Goal: Task Accomplishment & Management: Use online tool/utility

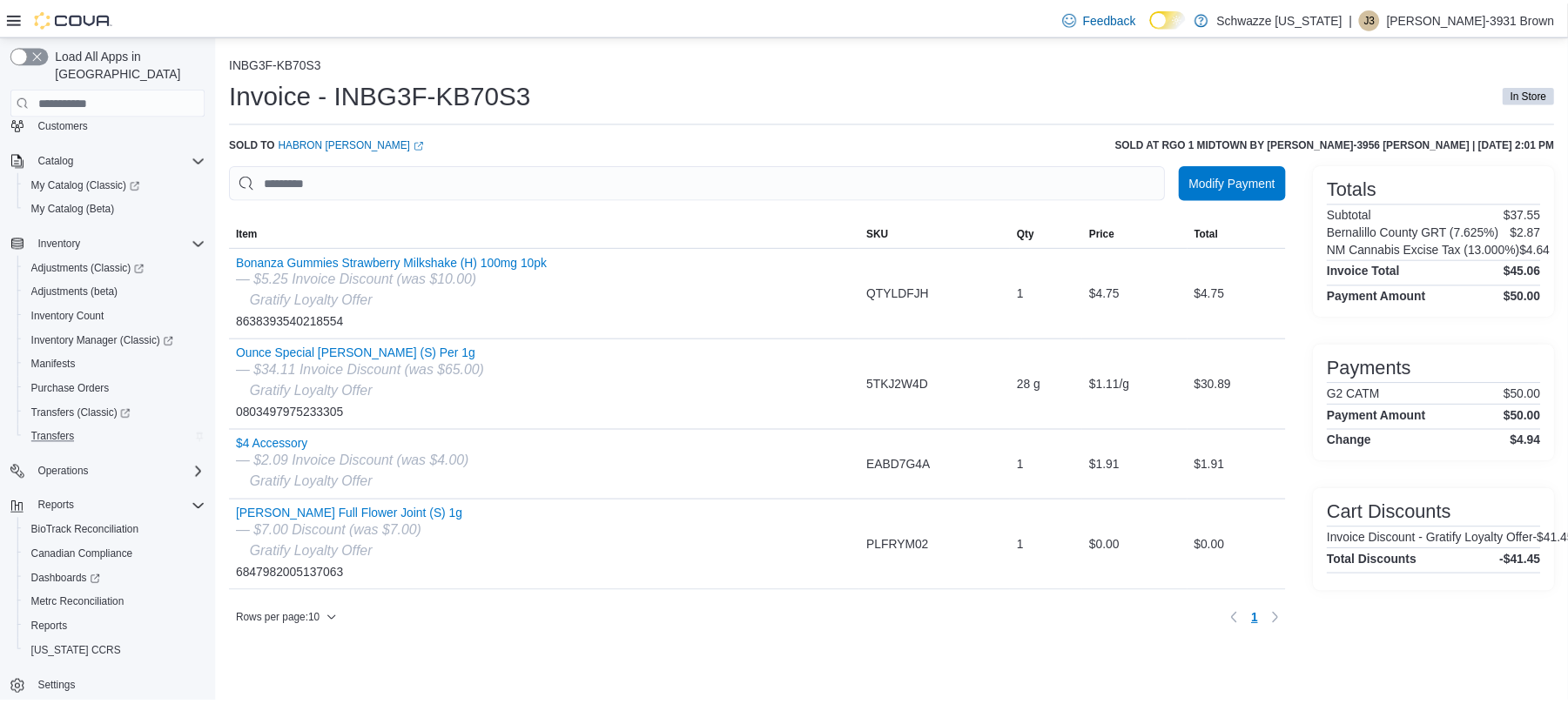
scroll to position [87, 0]
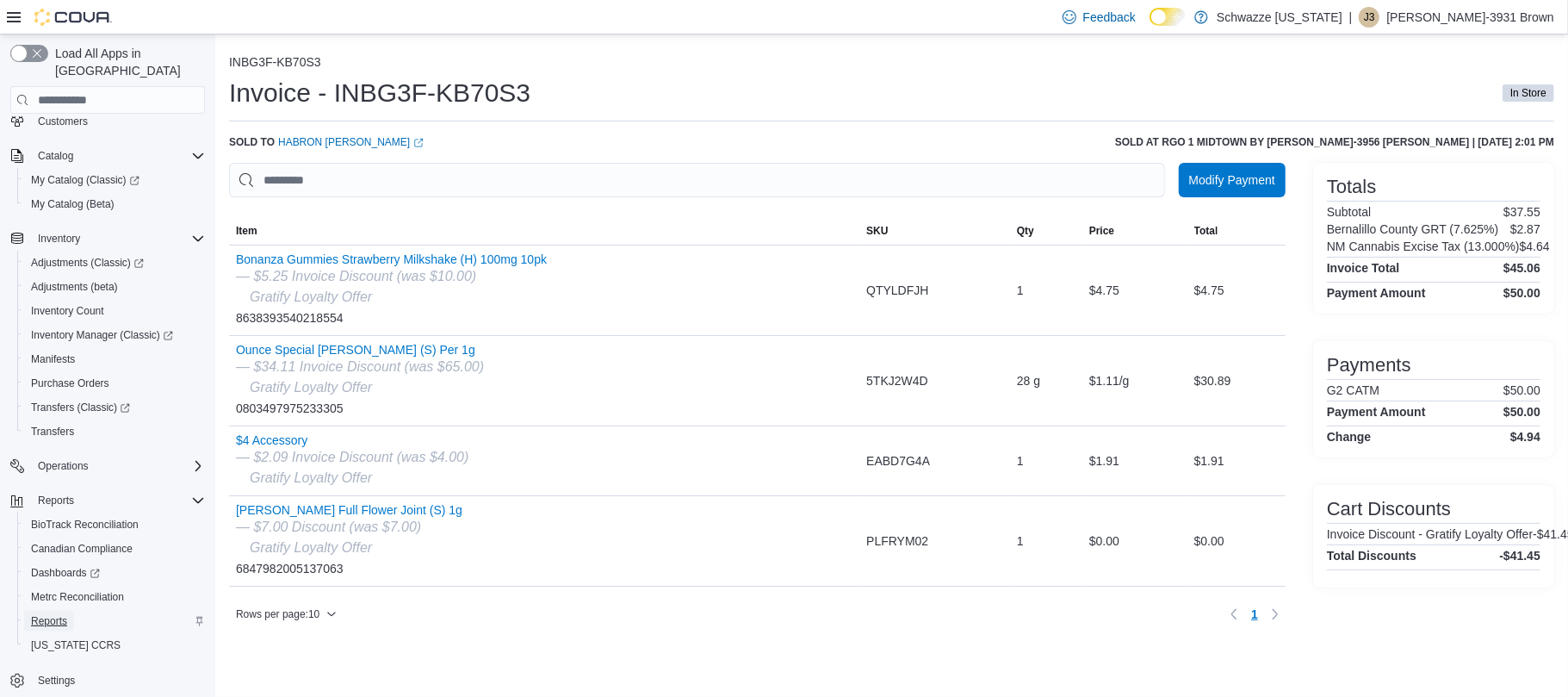
click at [52, 611] on span "Reports" at bounding box center [48, 621] width 36 height 20
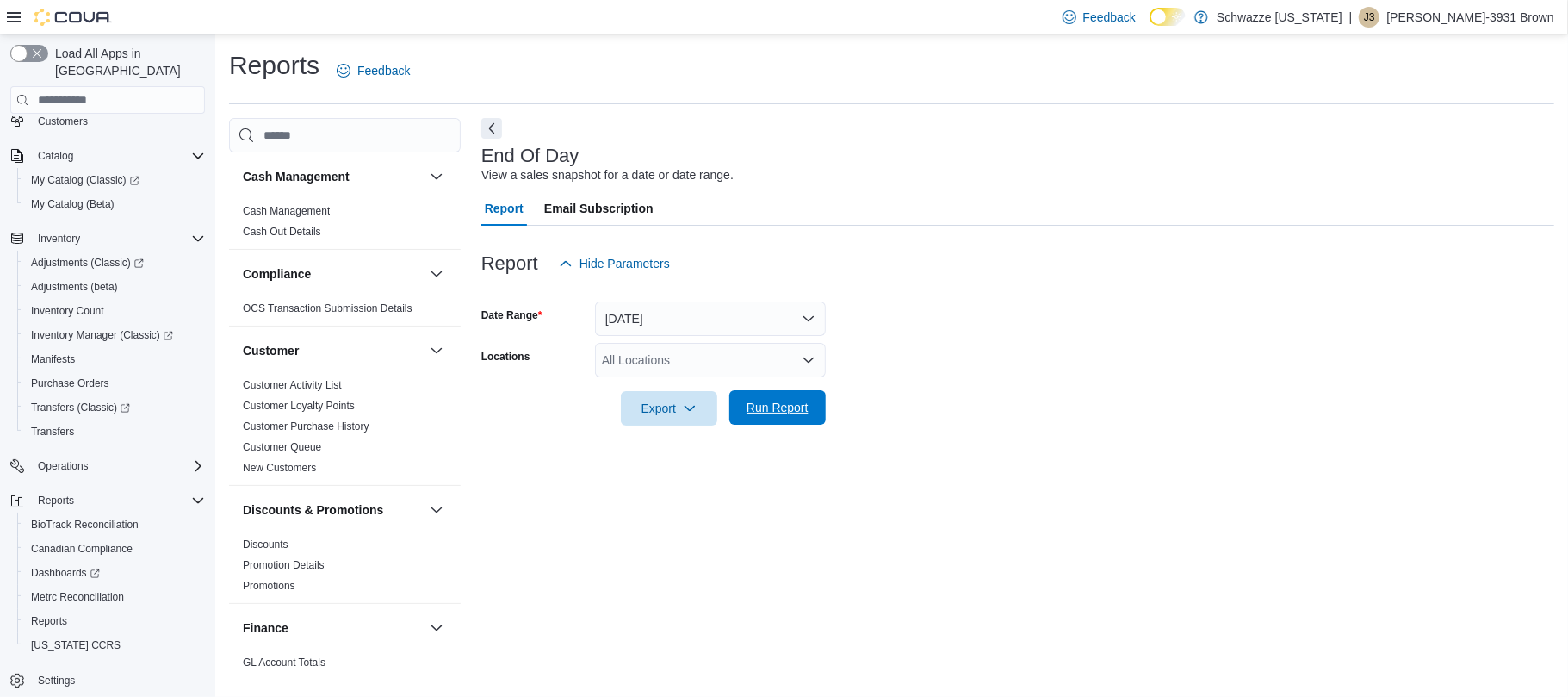
click at [774, 405] on span "Run Report" at bounding box center [778, 408] width 62 height 17
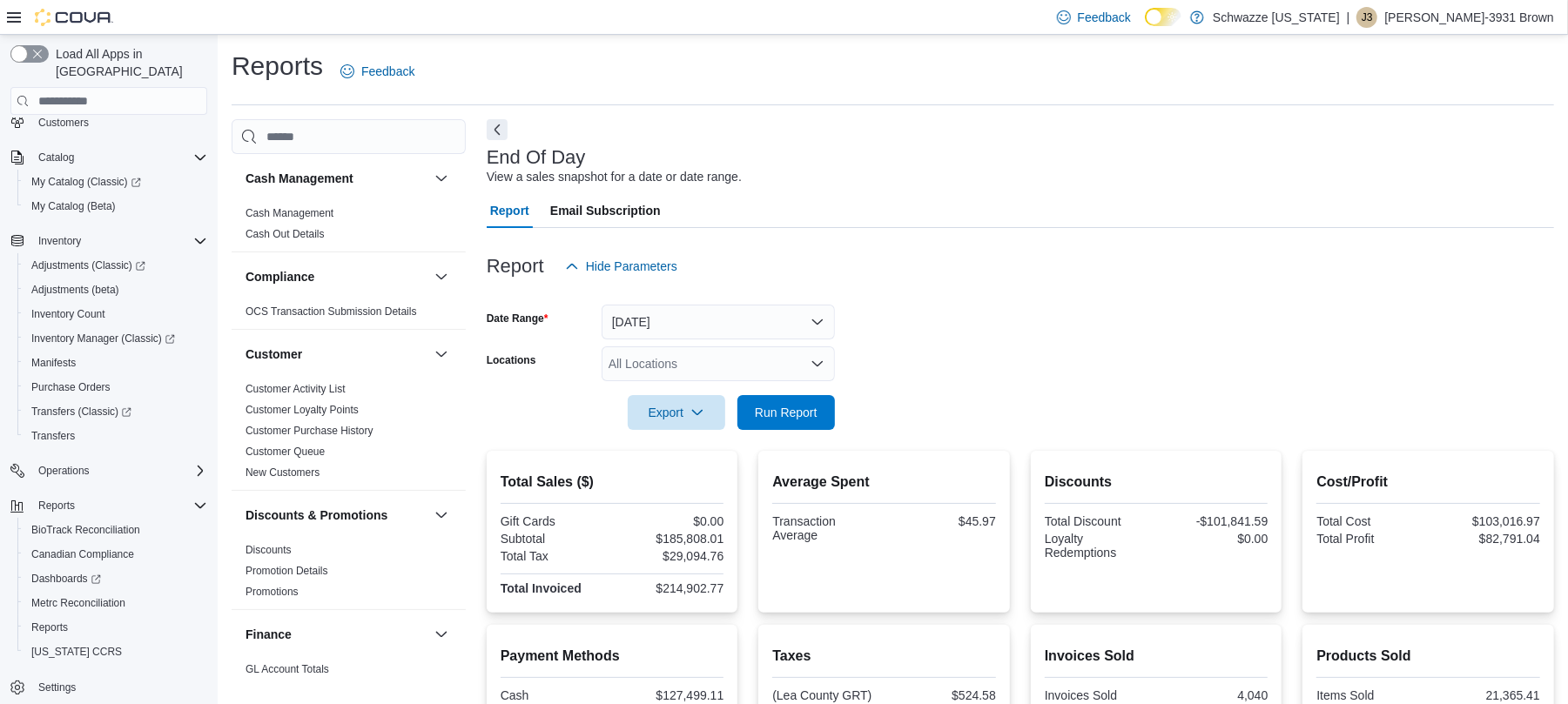
click at [704, 367] on div "All Locations" at bounding box center [718, 364] width 233 height 35
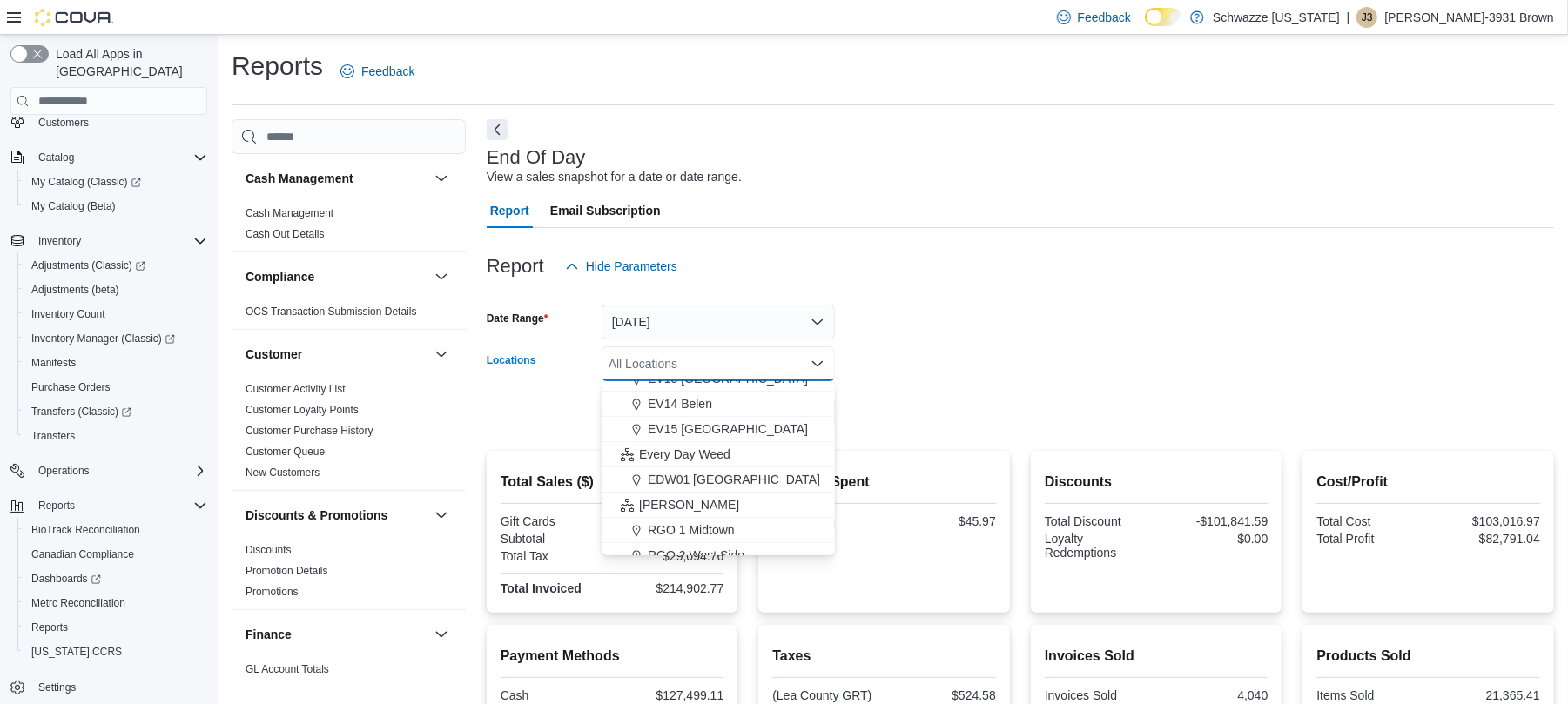
scroll to position [345, 0]
click at [684, 533] on span "RGO 1 Midtown" at bounding box center [690, 528] width 87 height 18
click at [1056, 362] on form "Date Range [DATE] Locations [GEOGRAPHIC_DATA] 1 Midtown Combo box. Selected. RG…" at bounding box center [1019, 357] width 1067 height 146
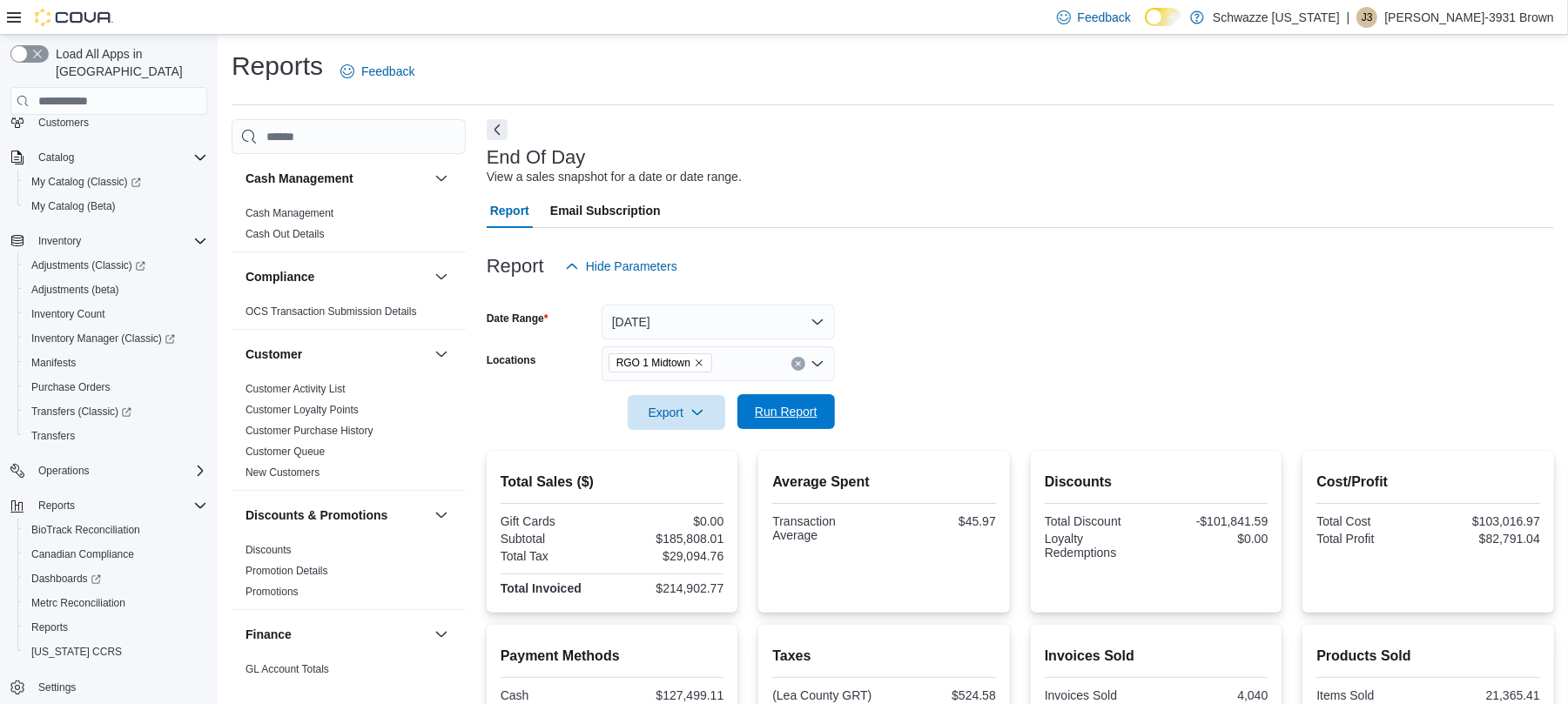
click at [788, 413] on span "Run Report" at bounding box center [786, 412] width 62 height 18
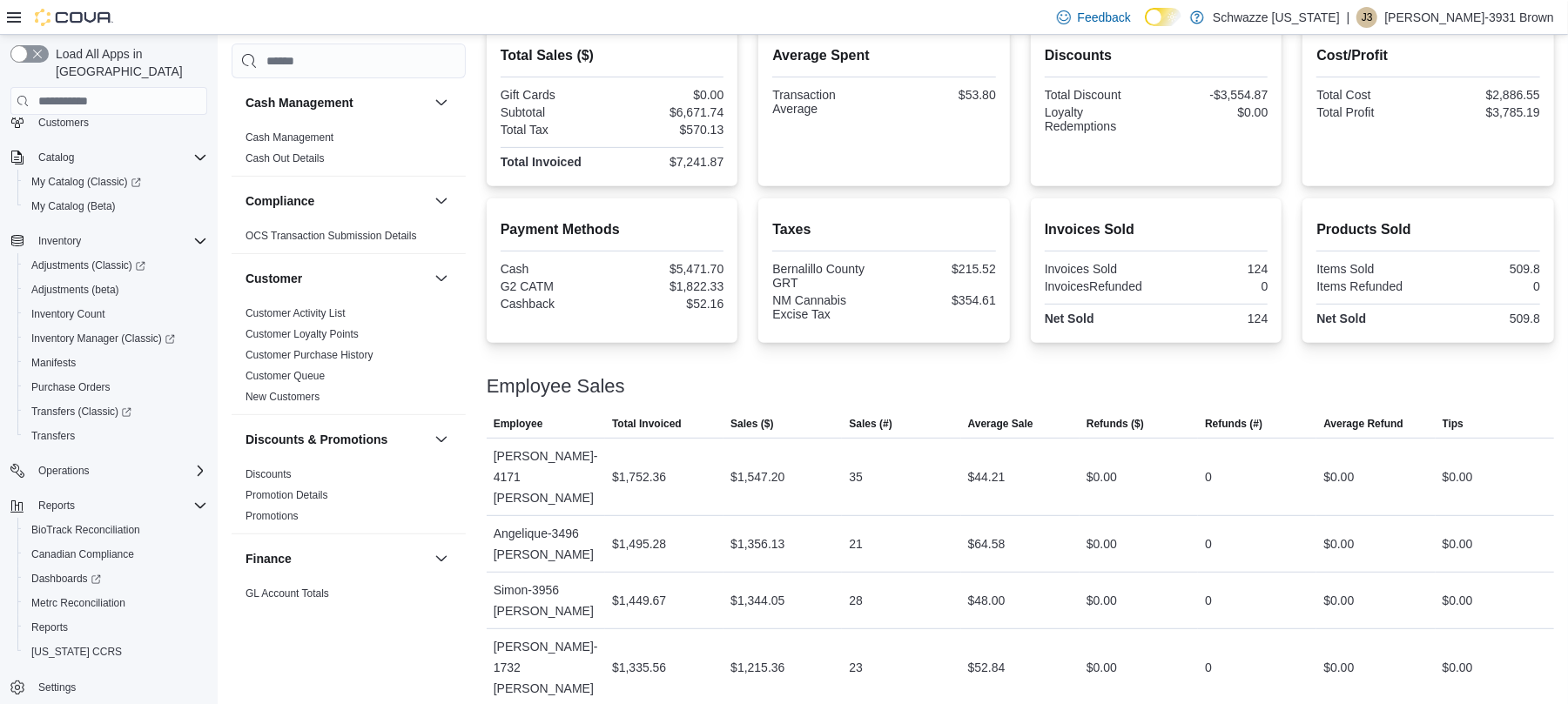
scroll to position [438, 0]
